Goal: Task Accomplishment & Management: Use online tool/utility

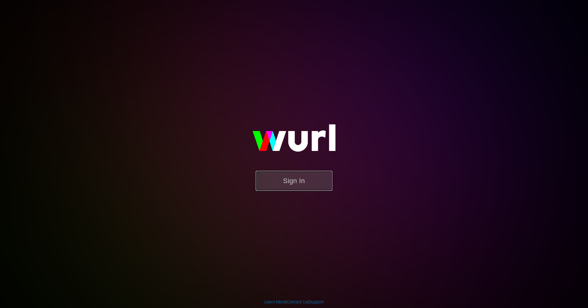
click at [304, 183] on button "Sign In" at bounding box center [294, 181] width 77 height 20
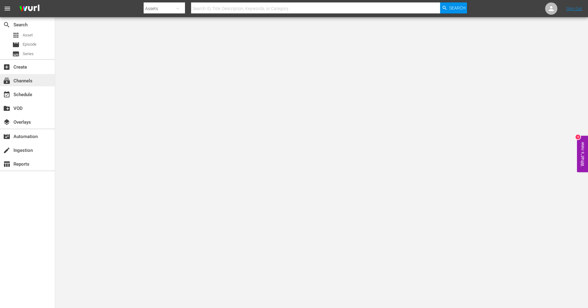
click at [24, 79] on div "subscriptions Channels" at bounding box center [17, 80] width 34 height 6
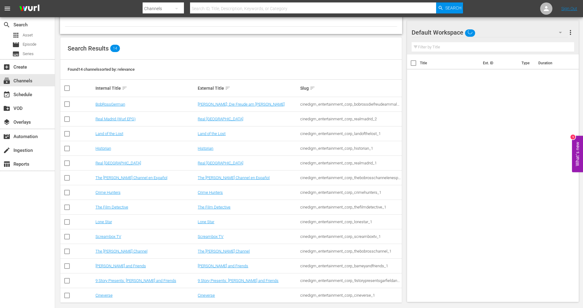
scroll to position [51, 0]
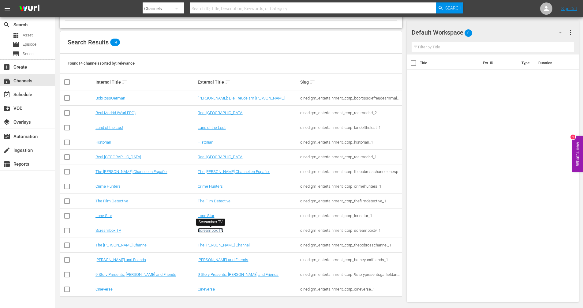
click at [222, 230] on link "Screambox TV" at bounding box center [211, 230] width 26 height 5
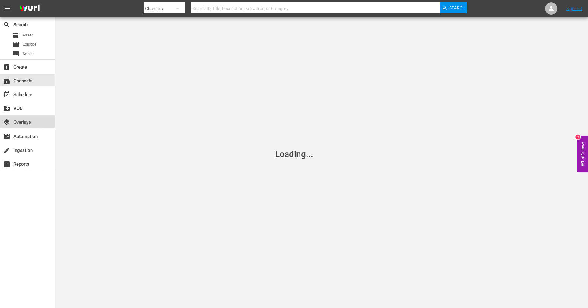
click at [31, 123] on div "layers Overlays" at bounding box center [17, 122] width 34 height 6
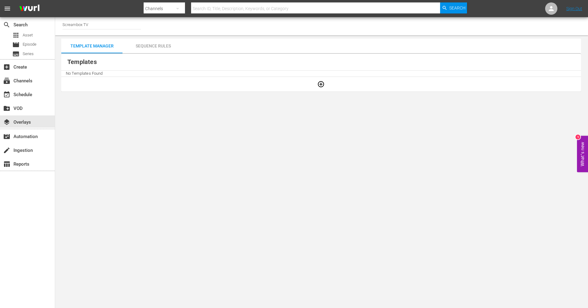
click at [151, 48] on div "Sequence Rules" at bounding box center [153, 46] width 61 height 15
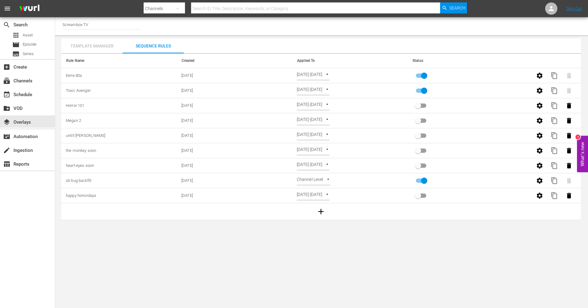
click at [104, 51] on div "Template Manager" at bounding box center [91, 46] width 61 height 15
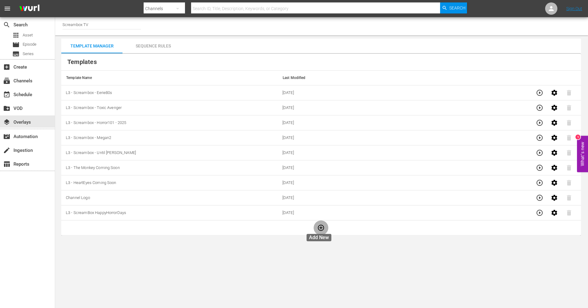
click at [318, 228] on icon "button" at bounding box center [320, 227] width 7 height 7
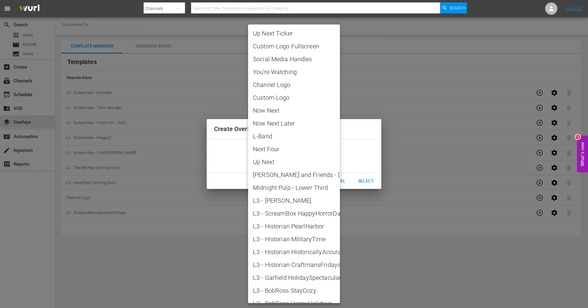
click at [311, 158] on body "menu Search By Channels Search ID, Title, Description, Keywords, or Category Se…" at bounding box center [294, 154] width 588 height 308
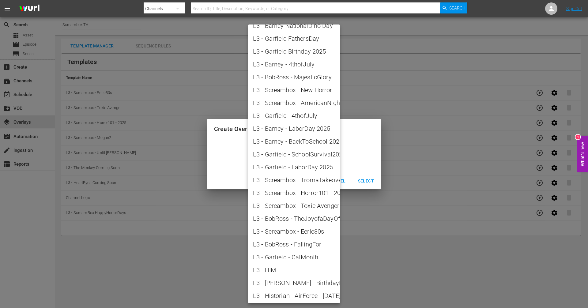
scroll to position [652, 0]
click at [278, 267] on span "L3 - HIM" at bounding box center [294, 268] width 82 height 9
type input "L3 - HIM"
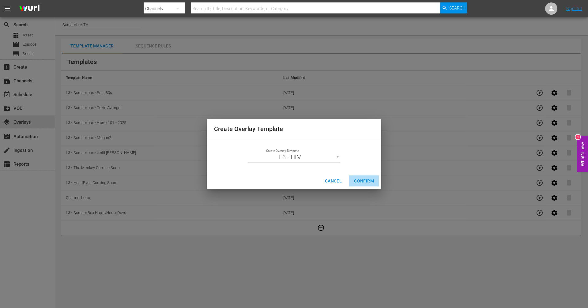
click at [358, 182] on span "Confirm" at bounding box center [364, 181] width 20 height 8
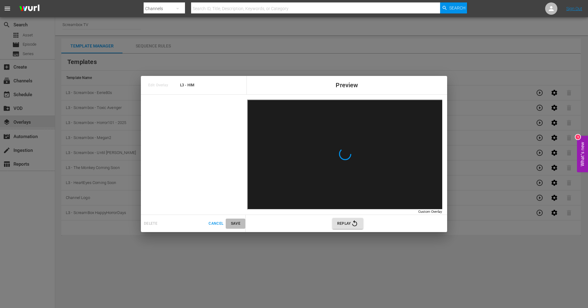
click at [233, 226] on span "Save" at bounding box center [235, 224] width 15 height 6
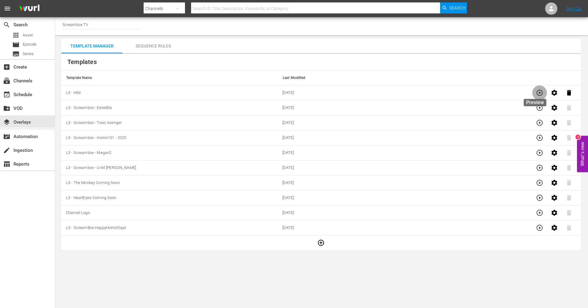
click at [536, 95] on icon "button" at bounding box center [539, 92] width 7 height 7
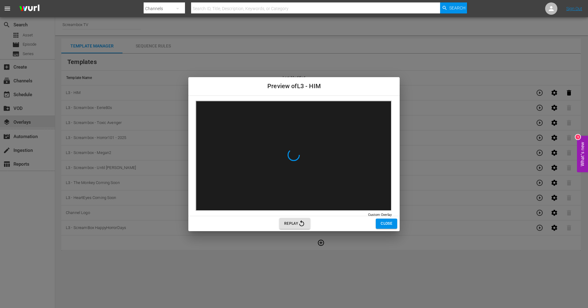
click at [389, 221] on span "Close" at bounding box center [387, 224] width 12 height 6
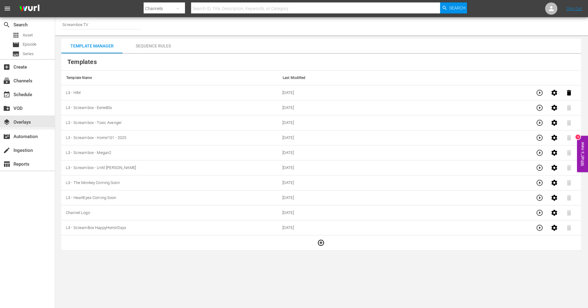
click at [160, 48] on div "Sequence Rules" at bounding box center [153, 46] width 61 height 15
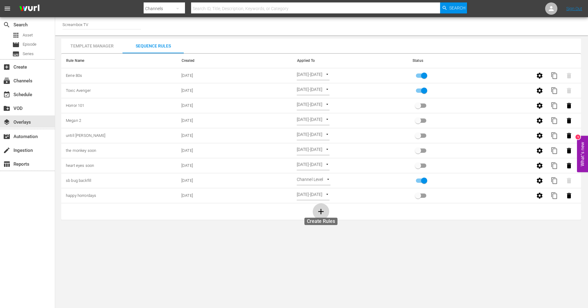
click at [321, 212] on icon "button" at bounding box center [322, 212] width 6 height 6
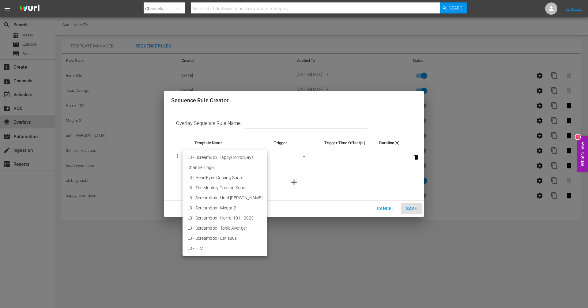
click at [232, 157] on body "menu Search By Channels Search ID, Title, Description, Keywords, or Category Se…" at bounding box center [294, 154] width 588 height 308
click at [204, 251] on li "L3 - HIM" at bounding box center [225, 248] width 85 height 10
type input "30582"
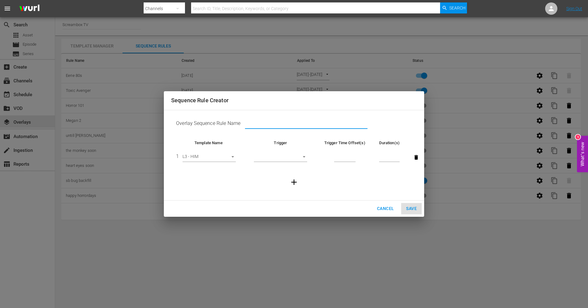
click at [323, 121] on input "text" at bounding box center [306, 124] width 123 height 9
paste input "HIM"
type input "HIM"
click at [303, 157] on body "menu Search By Channels Search ID, Title, Description, Keywords, or Category Se…" at bounding box center [294, 154] width 588 height 308
click at [276, 188] on li "Before Episode End" at bounding box center [280, 188] width 53 height 10
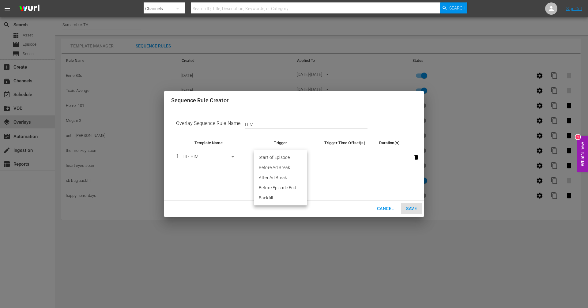
type input "END_OF_EPISODE"
click at [342, 157] on input "number" at bounding box center [344, 157] width 21 height 9
type input "60"
click at [384, 156] on input "number" at bounding box center [389, 157] width 21 height 9
type input "30"
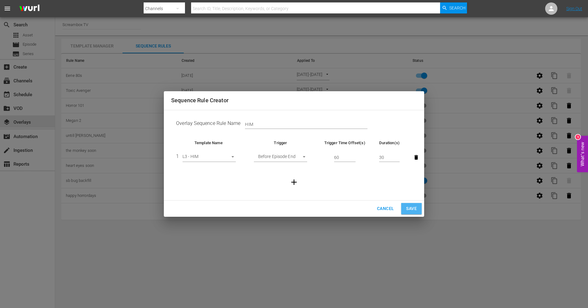
click at [408, 211] on span "Save" at bounding box center [411, 209] width 11 height 8
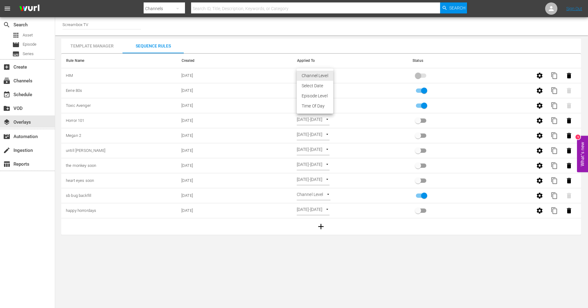
click at [329, 76] on body "menu Search By Channels Search ID, Title, Description, Keywords, or Category Se…" at bounding box center [294, 154] width 588 height 308
click at [317, 84] on li "Select Date" at bounding box center [315, 86] width 36 height 10
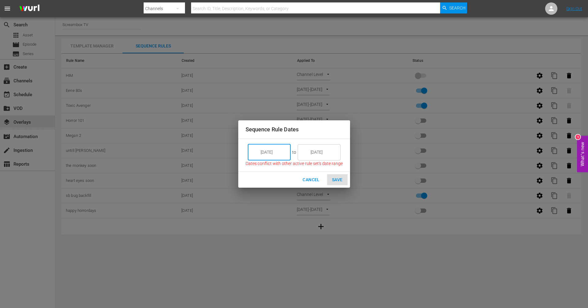
click at [281, 153] on input "9/16/25" at bounding box center [273, 152] width 34 height 17
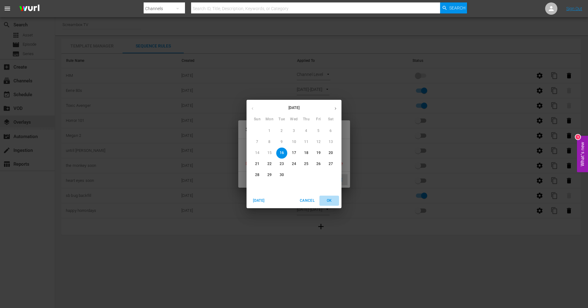
click at [329, 198] on span "OK" at bounding box center [329, 201] width 15 height 6
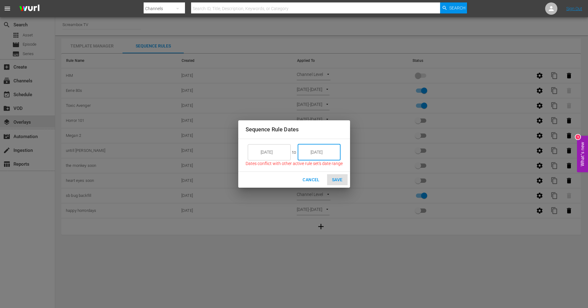
click at [326, 154] on input "9/16/25" at bounding box center [323, 152] width 34 height 17
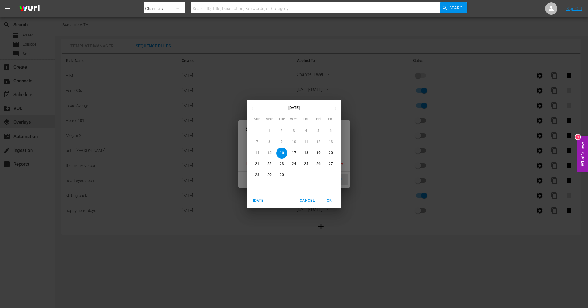
click at [319, 152] on p "19" at bounding box center [318, 152] width 4 height 5
type input "9/19/25"
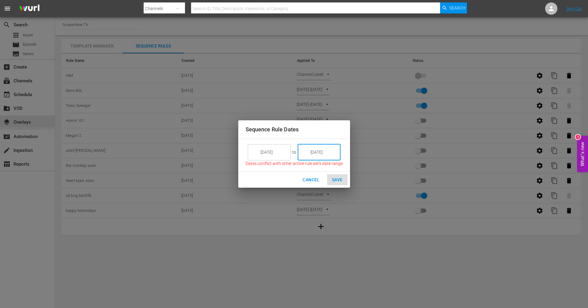
click at [335, 179] on div "Cancel Save" at bounding box center [294, 180] width 112 height 16
click at [312, 180] on span "Cancel" at bounding box center [311, 180] width 17 height 8
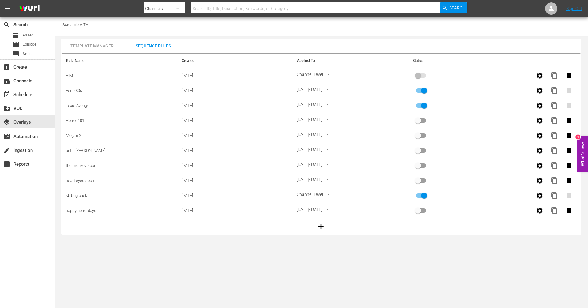
click at [417, 76] on span at bounding box center [421, 76] width 10 height 4
click at [418, 78] on span at bounding box center [421, 76] width 18 height 12
click at [319, 78] on body "menu Search By Channels Search ID, Title, Description, Keywords, or Category Se…" at bounding box center [294, 154] width 588 height 308
click at [318, 85] on li "Select Date" at bounding box center [315, 86] width 36 height 10
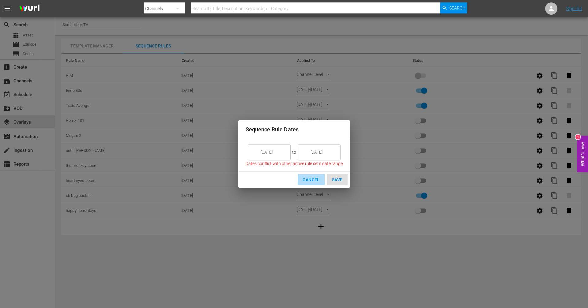
click at [316, 180] on span "Cancel" at bounding box center [311, 180] width 17 height 8
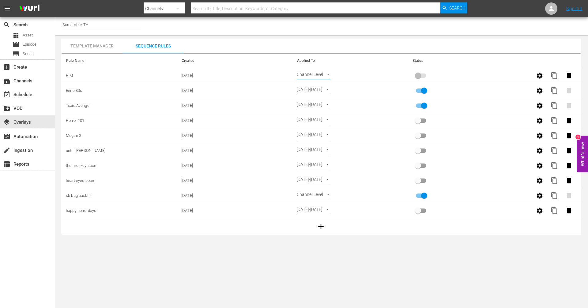
click at [423, 89] on input "primary checkbox" at bounding box center [424, 92] width 35 height 12
checkbox input "false"
click at [325, 73] on body "menu Search By Channels Search ID, Title, Description, Keywords, or Category Se…" at bounding box center [294, 154] width 588 height 308
click at [318, 87] on li "Select Date" at bounding box center [315, 86] width 36 height 10
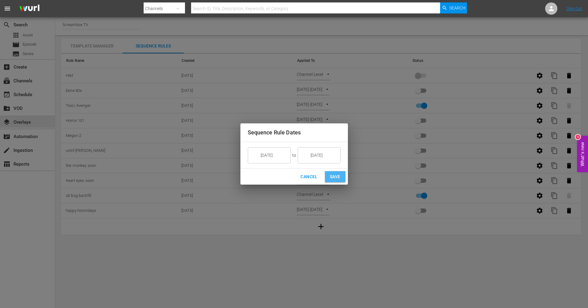
click at [335, 180] on span "Save" at bounding box center [335, 177] width 11 height 8
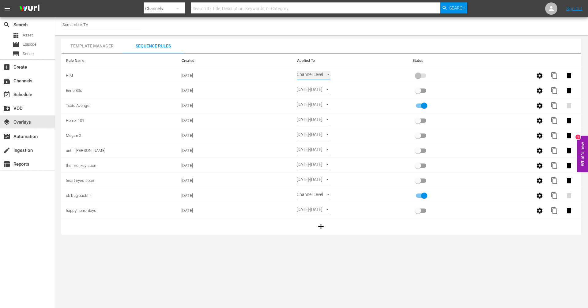
type input "SELECT_DATE"
click at [417, 76] on input "primary checkbox" at bounding box center [418, 77] width 35 height 12
checkbox input "true"
click at [92, 48] on div "Template Manager" at bounding box center [91, 46] width 61 height 15
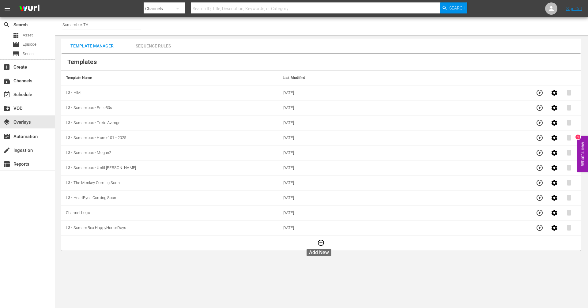
click at [318, 245] on icon "button" at bounding box center [321, 243] width 6 height 6
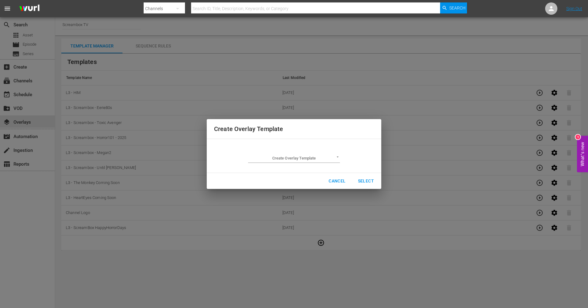
click at [316, 155] on body "menu Search By Channels Search ID, Title, Description, Keywords, or Category Se…" at bounding box center [294, 154] width 588 height 308
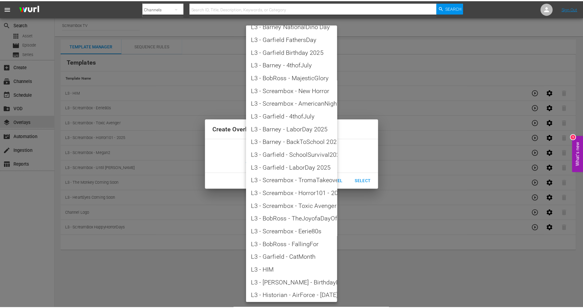
scroll to position [652, 0]
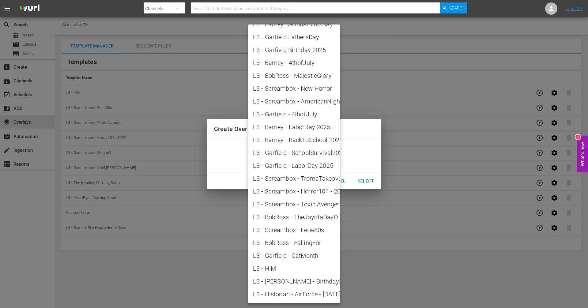
click at [351, 260] on div at bounding box center [294, 154] width 588 height 308
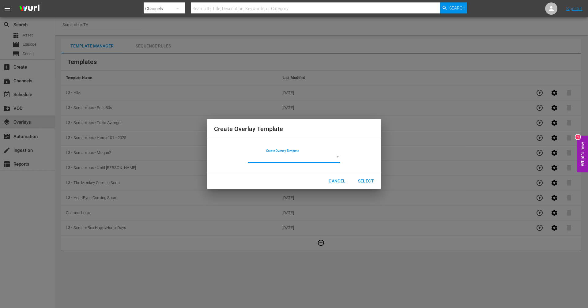
click at [217, 78] on div "Create Overlay Template Create Overlay Template ​ Cancel Select" at bounding box center [294, 154] width 581 height 301
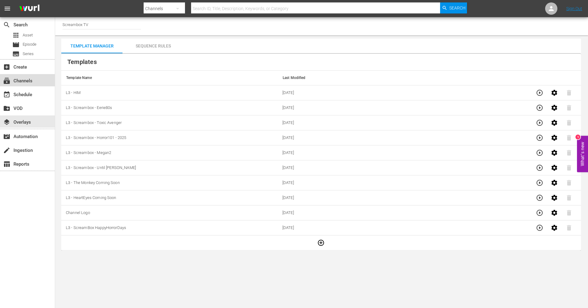
click at [17, 83] on div "subscriptions Channels" at bounding box center [17, 80] width 34 height 6
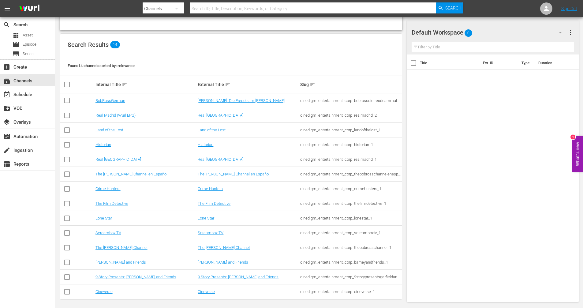
scroll to position [48, 0]
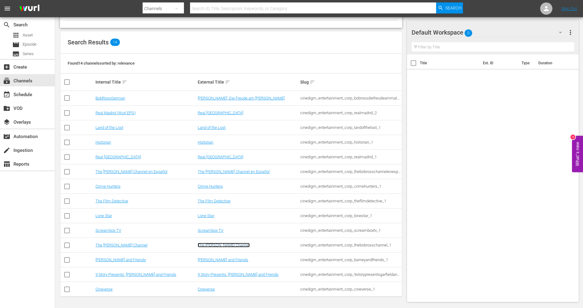
click at [210, 247] on link "The Bob Ross Channel" at bounding box center [224, 245] width 52 height 5
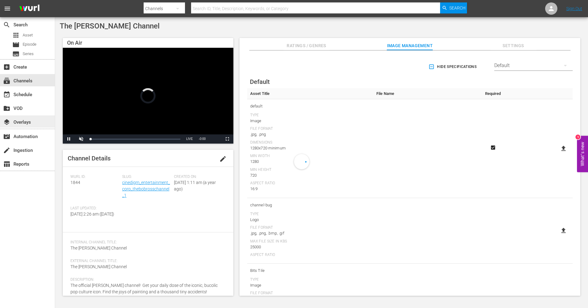
click at [28, 121] on div "layers Overlays" at bounding box center [17, 122] width 34 height 6
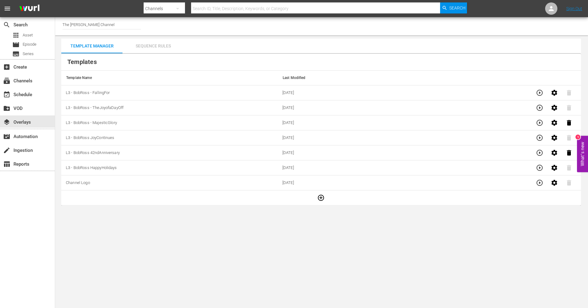
click at [165, 45] on div "Sequence Rules" at bounding box center [153, 46] width 61 height 15
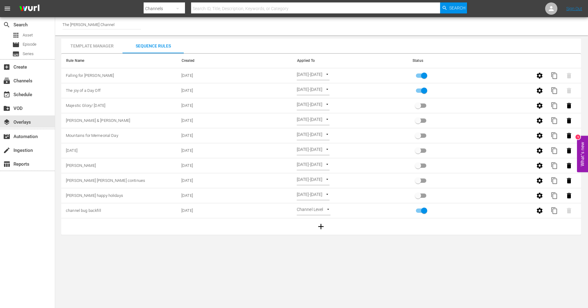
click at [105, 44] on div "Template Manager" at bounding box center [91, 46] width 61 height 15
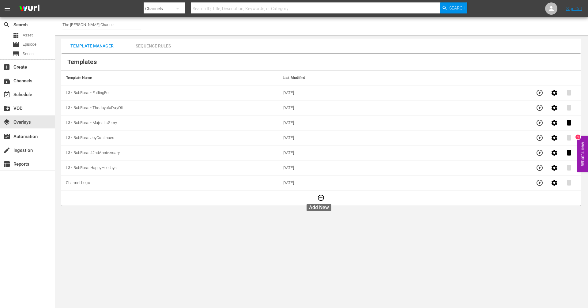
click at [318, 198] on icon "button" at bounding box center [321, 198] width 6 height 6
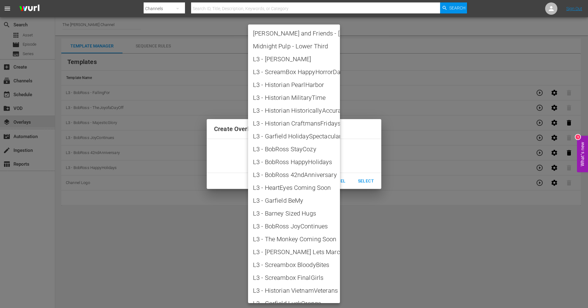
click at [306, 157] on body "menu Search By Channels Search ID, Title, Description, Keywords, or Category Se…" at bounding box center [294, 154] width 588 height 308
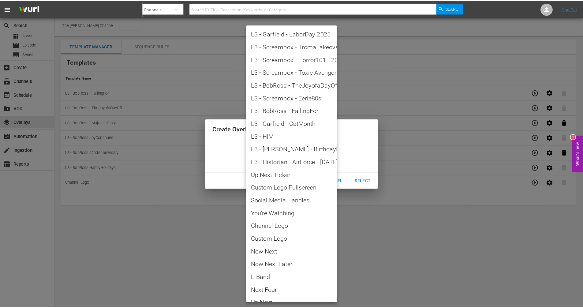
scroll to position [652, 0]
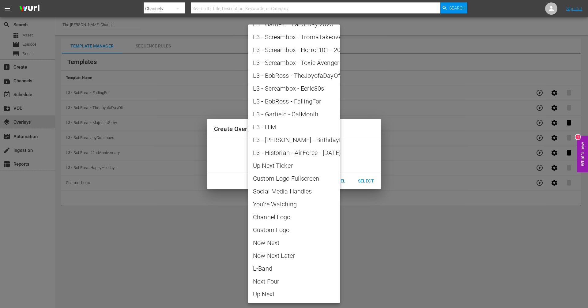
click at [366, 196] on div at bounding box center [294, 154] width 588 height 308
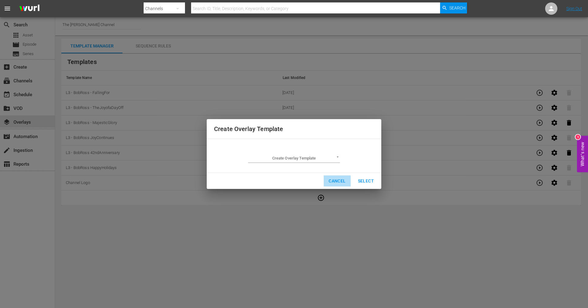
click at [339, 180] on span "Cancel" at bounding box center [337, 181] width 17 height 8
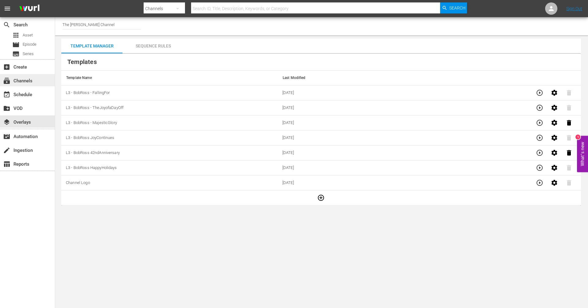
click at [21, 82] on div "subscriptions Channels" at bounding box center [17, 80] width 34 height 6
